Goal: Information Seeking & Learning: Obtain resource

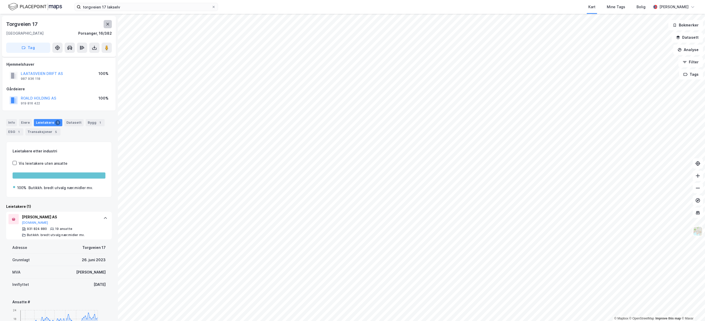
scroll to position [32, 0]
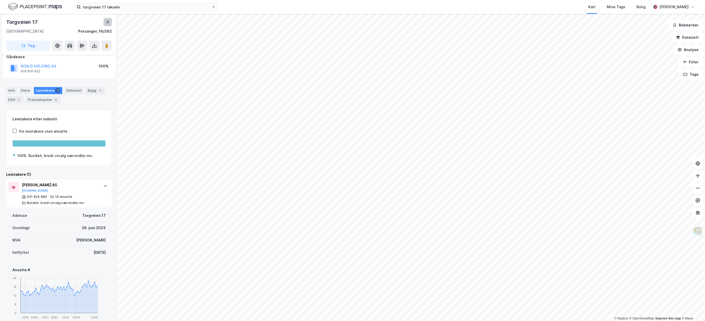
click at [109, 22] on icon at bounding box center [108, 22] width 4 height 4
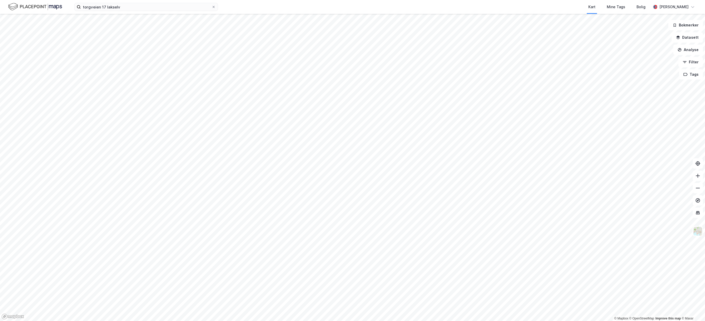
click at [31, 8] on img at bounding box center [35, 6] width 54 height 9
click at [39, 11] on img at bounding box center [35, 6] width 54 height 9
click at [61, 6] on img at bounding box center [35, 6] width 54 height 9
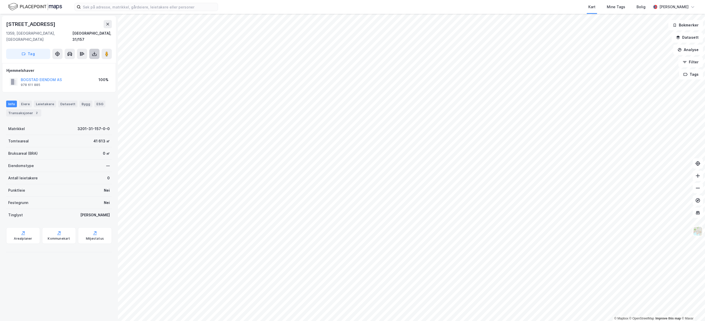
click at [93, 51] on button at bounding box center [94, 54] width 10 height 10
click at [87, 60] on div "Last ned grunnbok" at bounding box center [72, 64] width 55 height 8
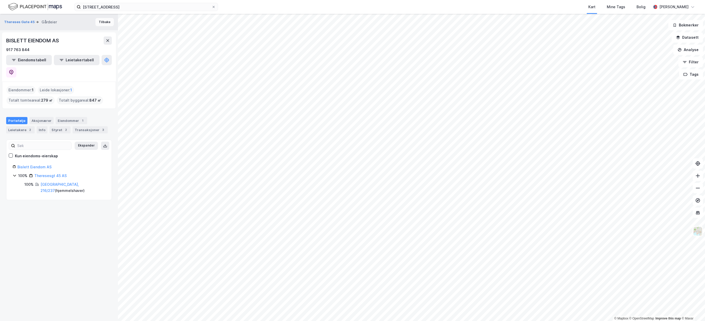
click at [106, 23] on button "Tilbake" at bounding box center [104, 22] width 18 height 8
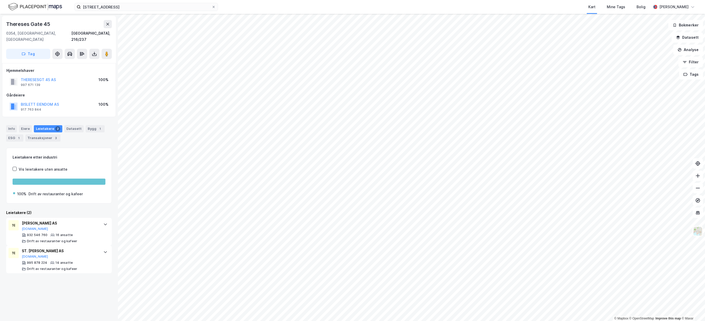
click at [29, 5] on img at bounding box center [35, 6] width 54 height 9
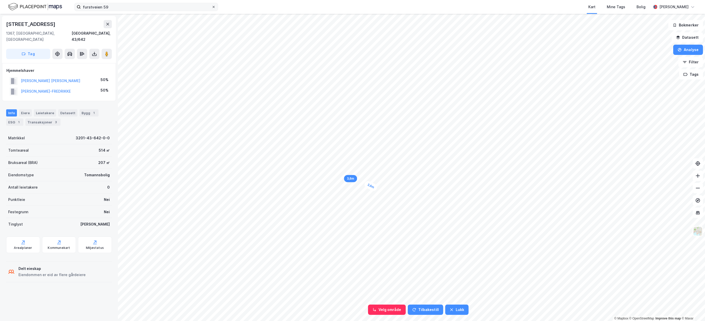
click at [214, 7] on icon at bounding box center [214, 7] width 2 height 2
click at [212, 7] on input "furstveien 59" at bounding box center [146, 7] width 131 height 8
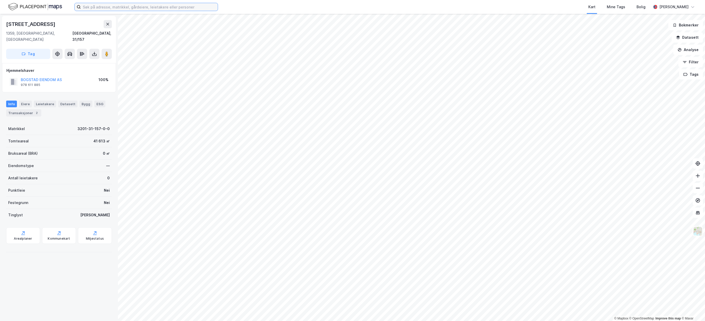
click at [165, 8] on input at bounding box center [149, 7] width 137 height 8
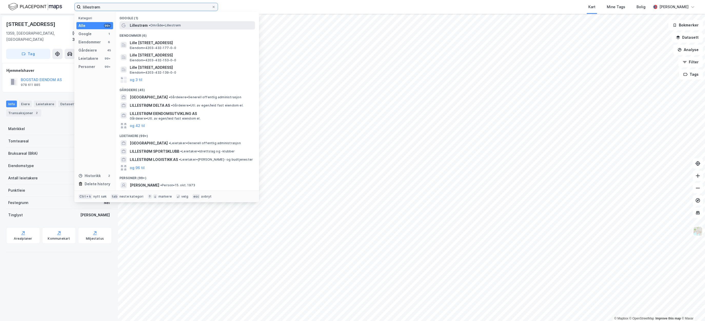
type input "lillestrøm"
click at [166, 26] on span "• Område • [GEOGRAPHIC_DATA]" at bounding box center [165, 25] width 32 height 4
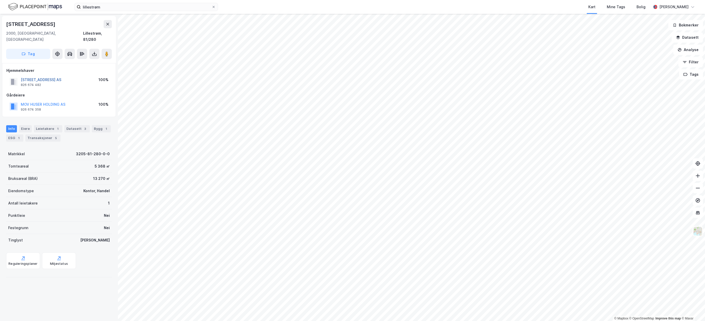
click at [0, 0] on button "[STREET_ADDRESS] AS" at bounding box center [0, 0] width 0 height 0
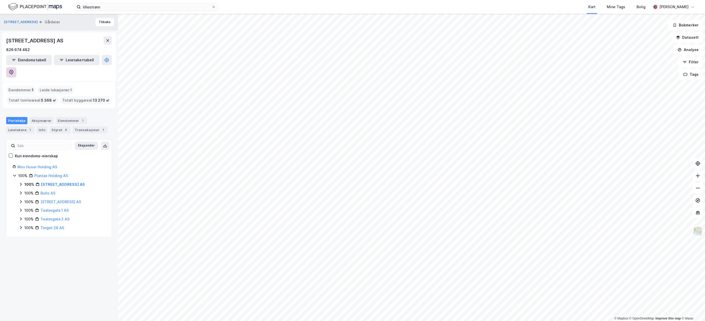
click at [14, 70] on icon at bounding box center [11, 72] width 4 height 5
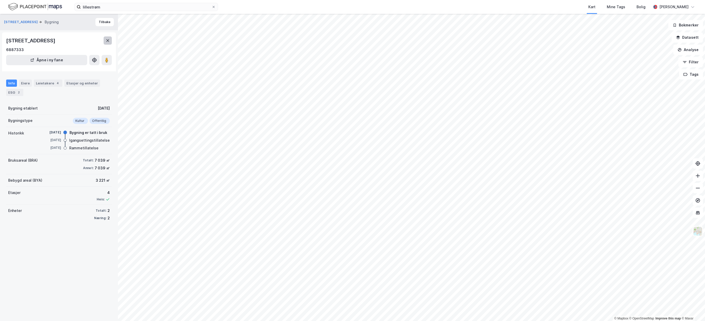
click at [106, 39] on icon at bounding box center [108, 40] width 4 height 4
